Goal: Transaction & Acquisition: Purchase product/service

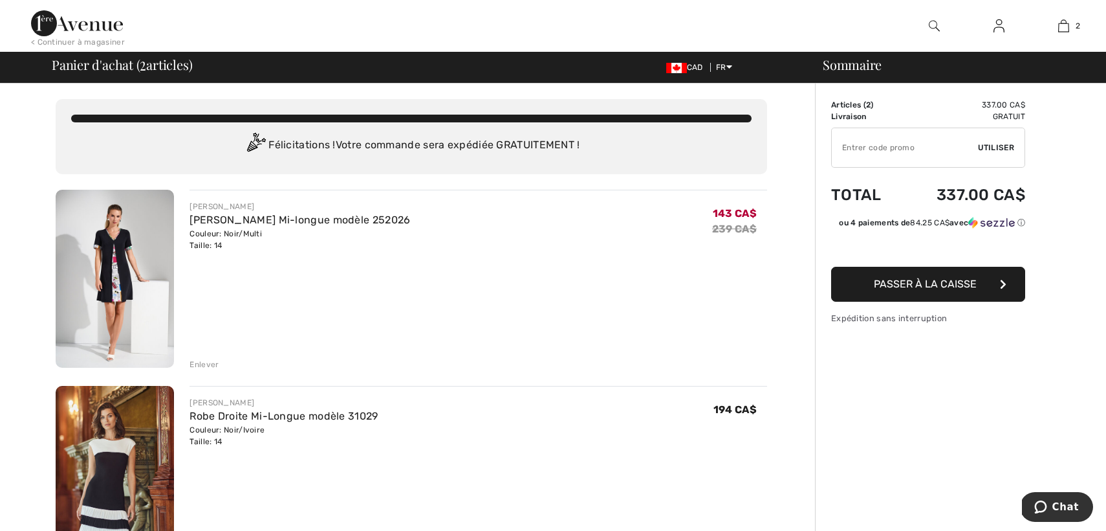
click at [217, 363] on div "Enlever" at bounding box center [204, 364] width 29 height 12
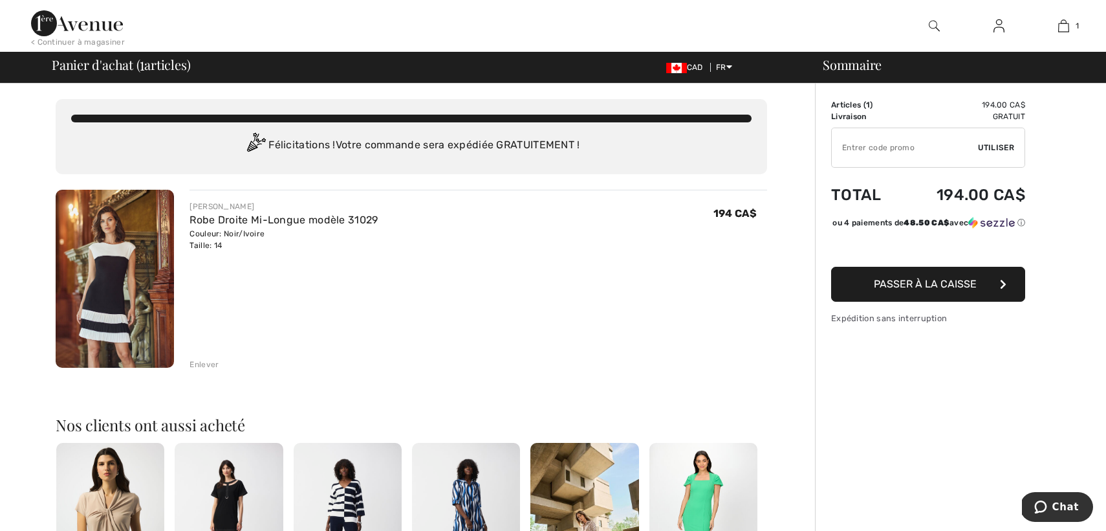
click at [217, 363] on div "Enlever" at bounding box center [204, 364] width 29 height 12
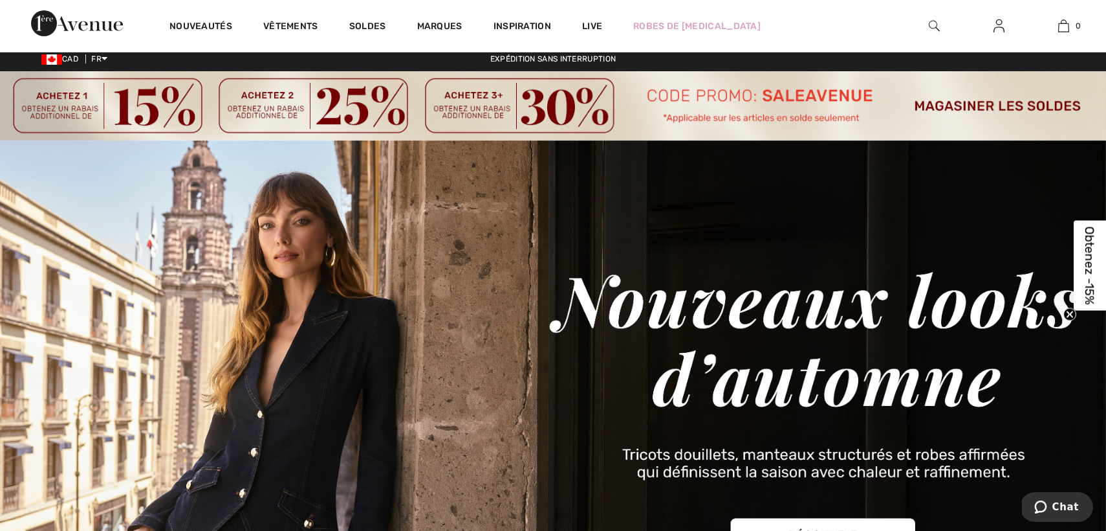
scroll to position [7, 0]
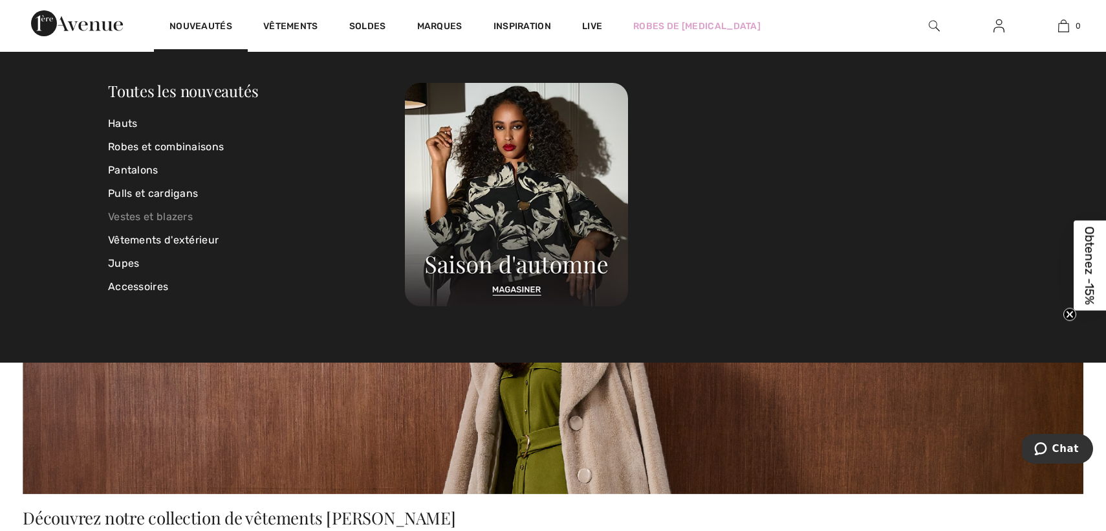
click at [186, 215] on link "Vestes et blazers" at bounding box center [256, 216] width 297 height 23
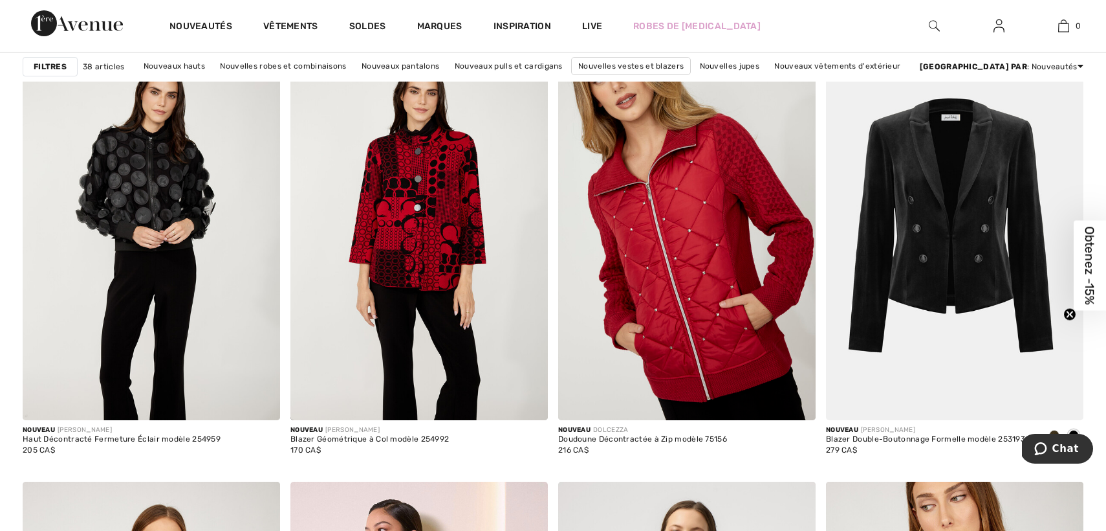
scroll to position [844, 0]
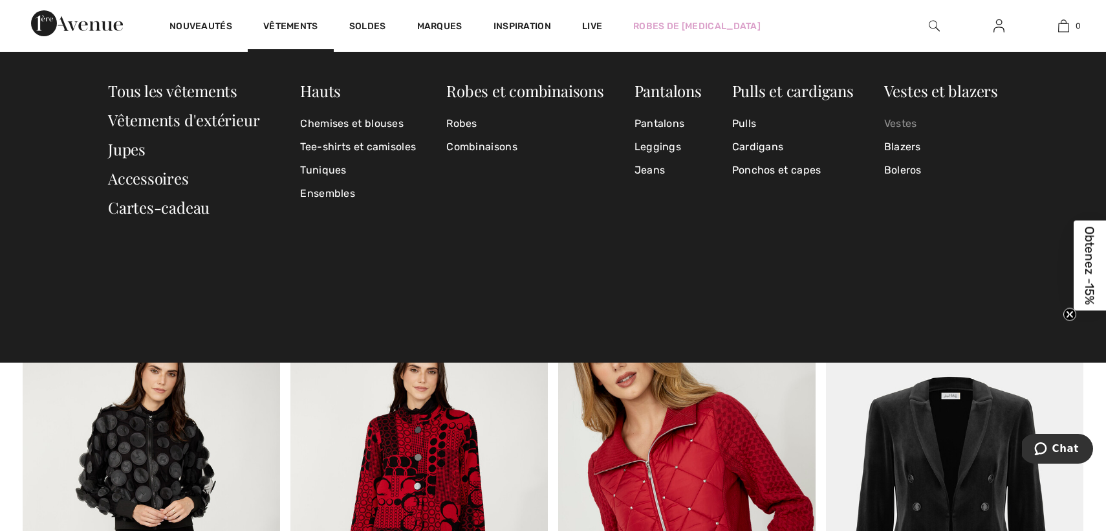
click at [908, 126] on link "Vestes" at bounding box center [941, 123] width 114 height 23
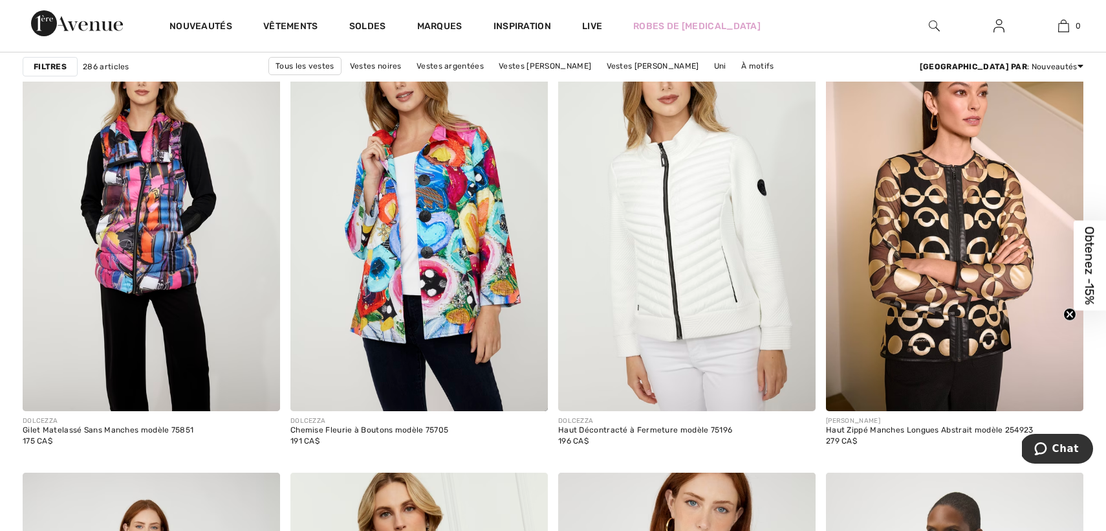
scroll to position [4697, 0]
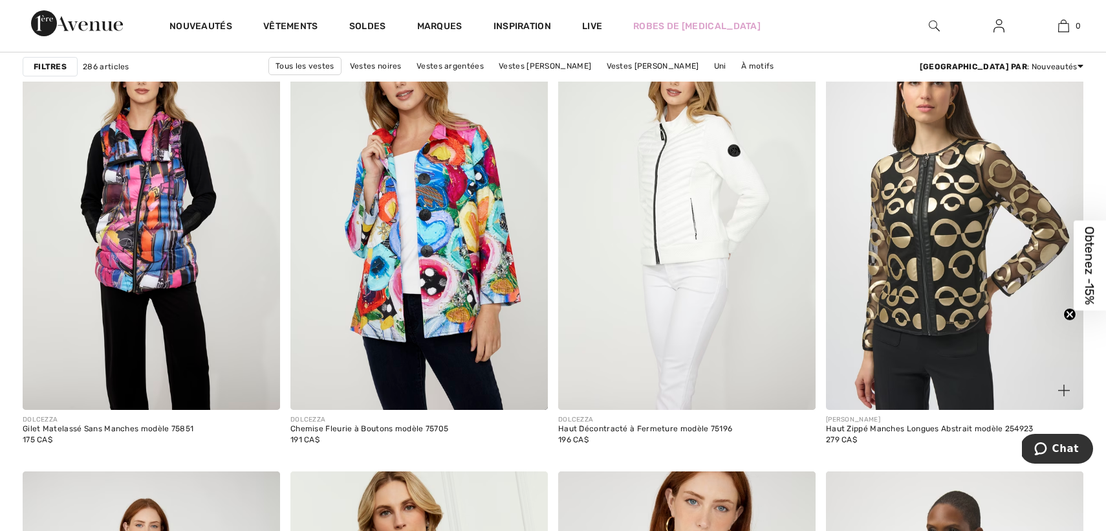
click at [928, 294] on img at bounding box center [955, 216] width 258 height 386
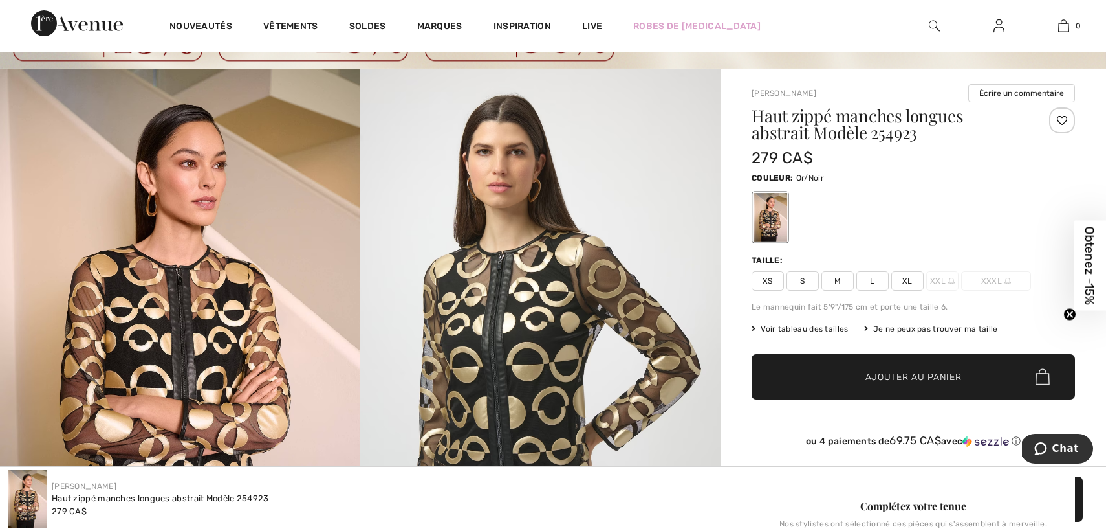
scroll to position [79, 0]
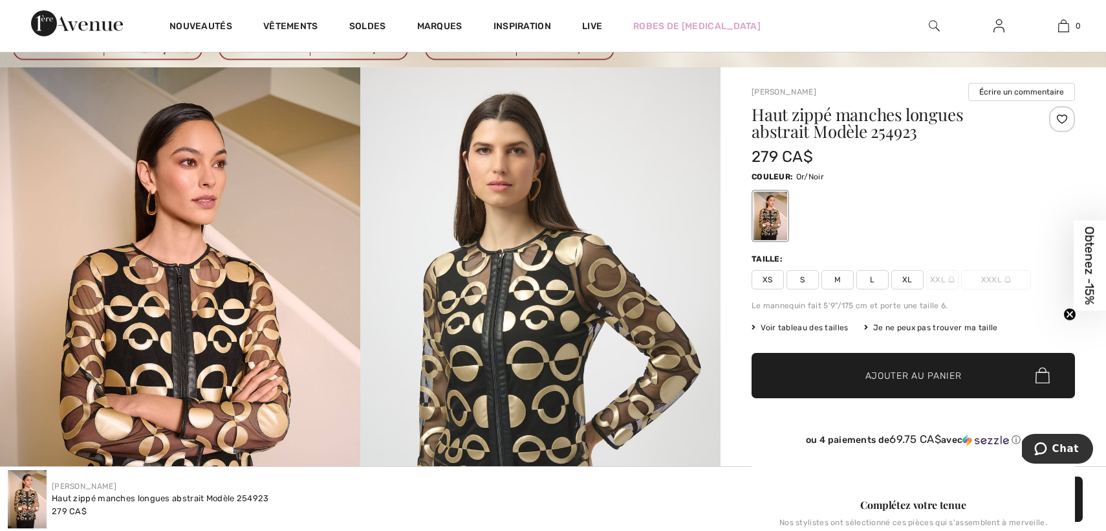
click at [838, 328] on span "Voir tableau des tailles" at bounding box center [800, 328] width 97 height 12
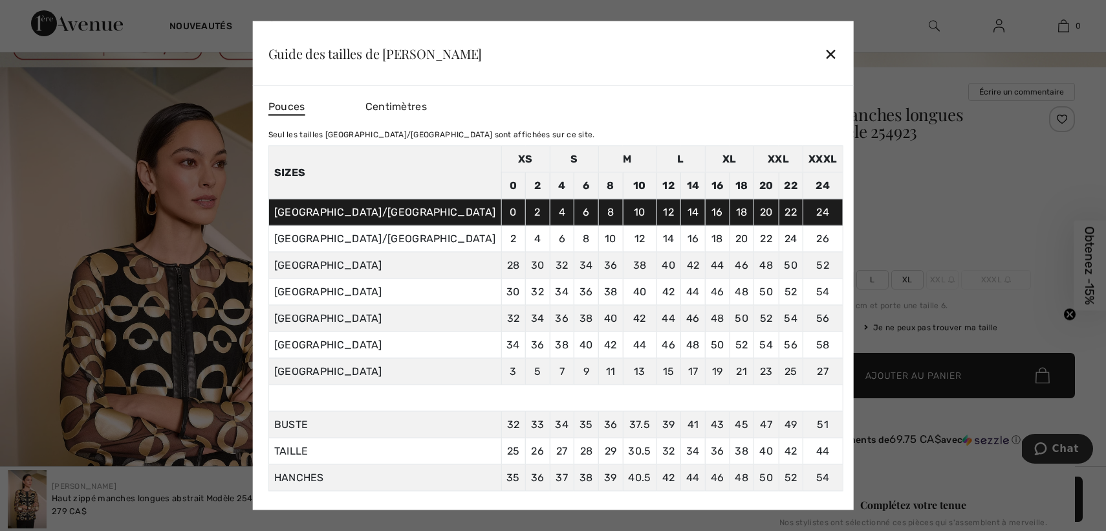
click at [824, 52] on div "✕" at bounding box center [831, 52] width 14 height 27
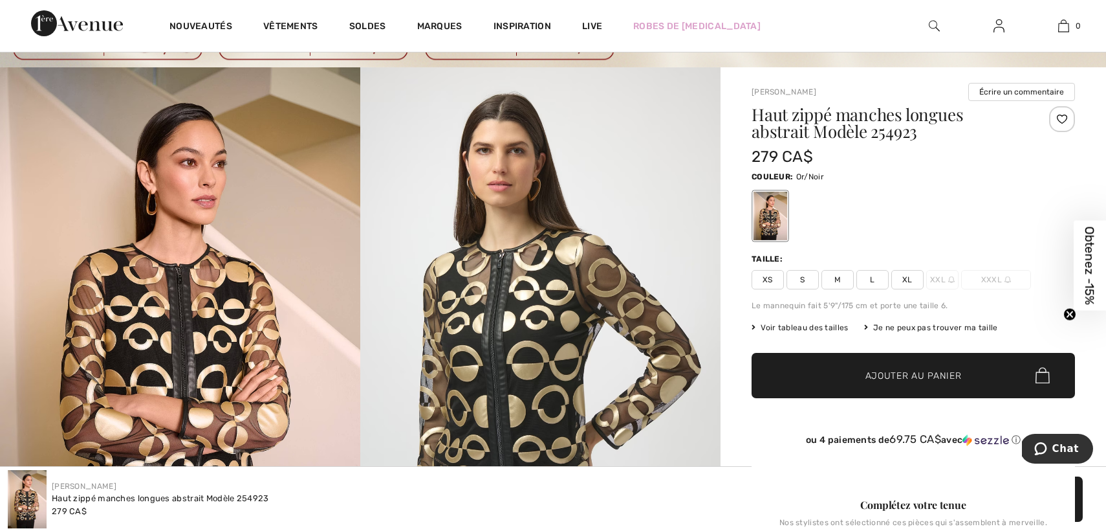
click at [873, 280] on span "L" at bounding box center [873, 279] width 32 height 19
click at [890, 373] on span "Ajouter au panier" at bounding box center [914, 375] width 96 height 14
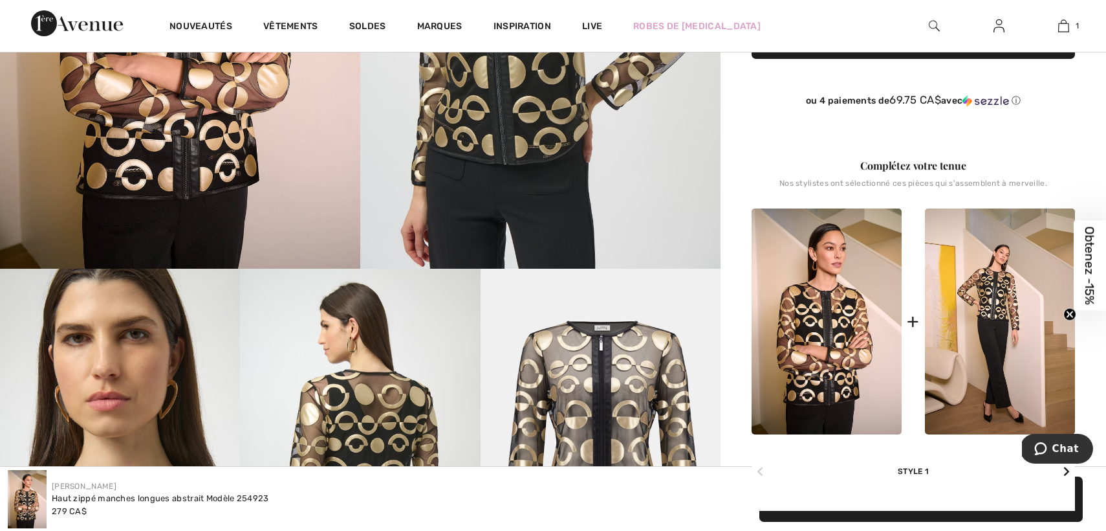
scroll to position [0, 0]
